Goal: Find specific page/section

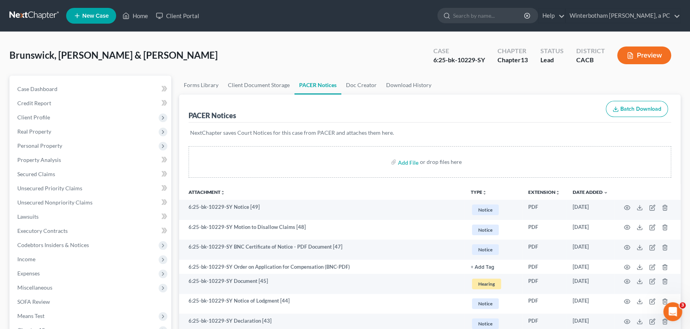
click at [471, 11] on input "search" at bounding box center [489, 15] width 72 height 15
type input "lily"
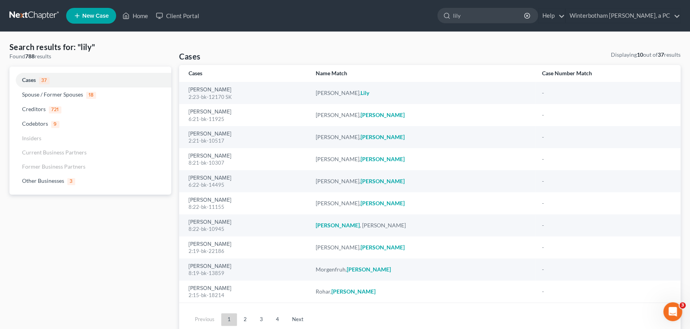
click at [202, 94] on div "2:23-bk-12170 SK" at bounding box center [246, 96] width 115 height 7
click at [202, 91] on link "[PERSON_NAME]" at bounding box center [210, 90] width 43 height 6
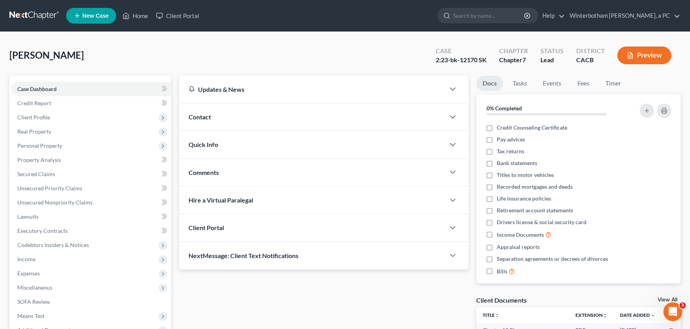
scroll to position [173, 0]
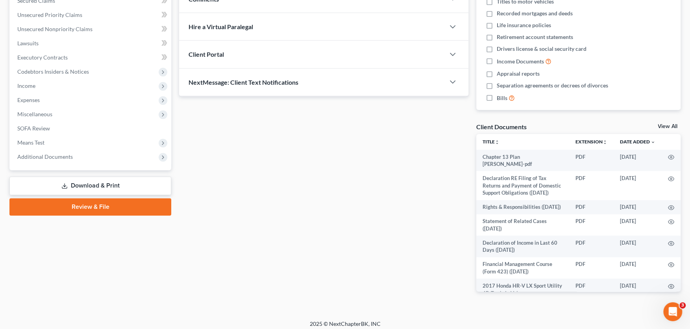
click at [63, 157] on span "Additional Documents" at bounding box center [44, 156] width 55 height 7
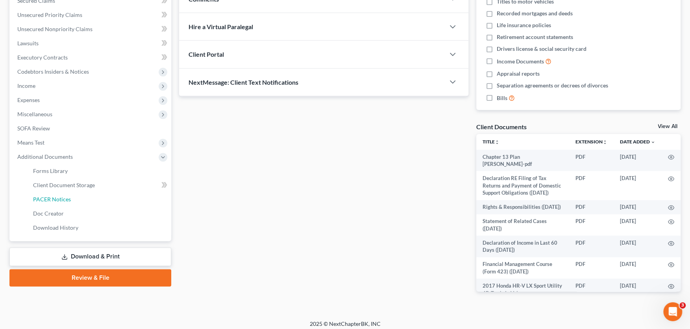
click at [60, 199] on span "PACER Notices" at bounding box center [52, 199] width 38 height 7
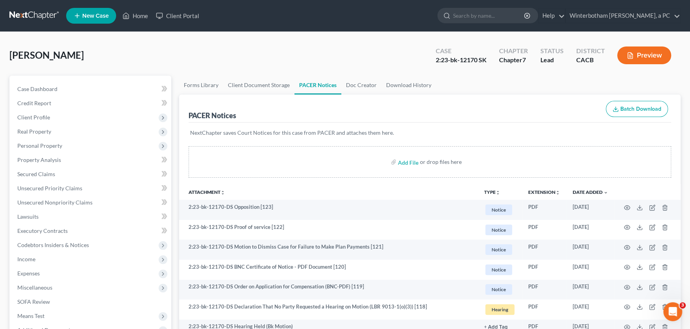
click at [28, 13] on link at bounding box center [34, 16] width 50 height 14
